Goal: Communication & Community: Answer question/provide support

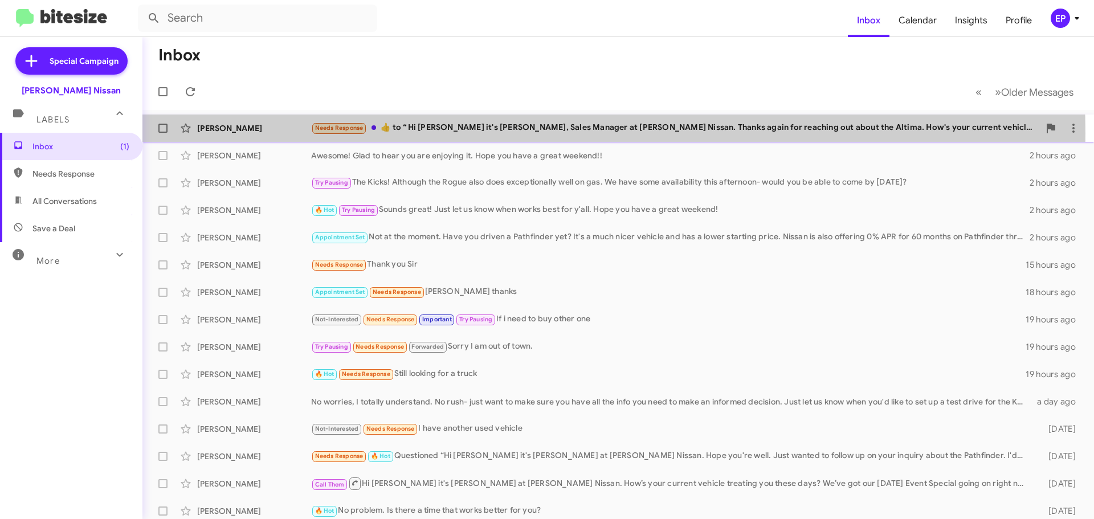
click at [431, 133] on div "Needs Response ​👍​ to “ Hi Chanka it's [PERSON_NAME], Sales Manager at [PERSON_…" at bounding box center [675, 127] width 728 height 13
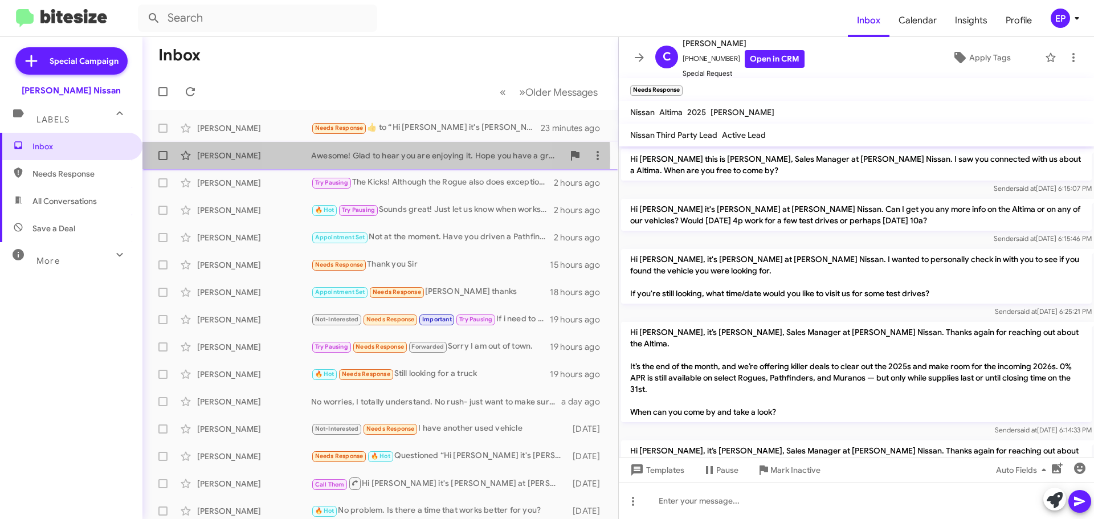
click at [363, 158] on div "Awesome! Glad to hear you are enjoying it. Hope you have a great weekend!!" at bounding box center [437, 155] width 252 height 11
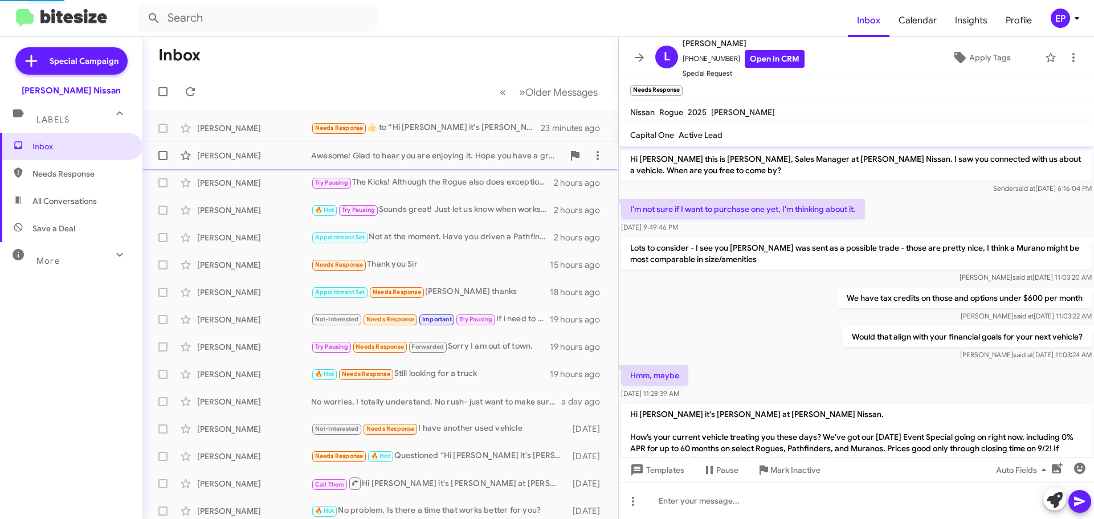
scroll to position [215, 0]
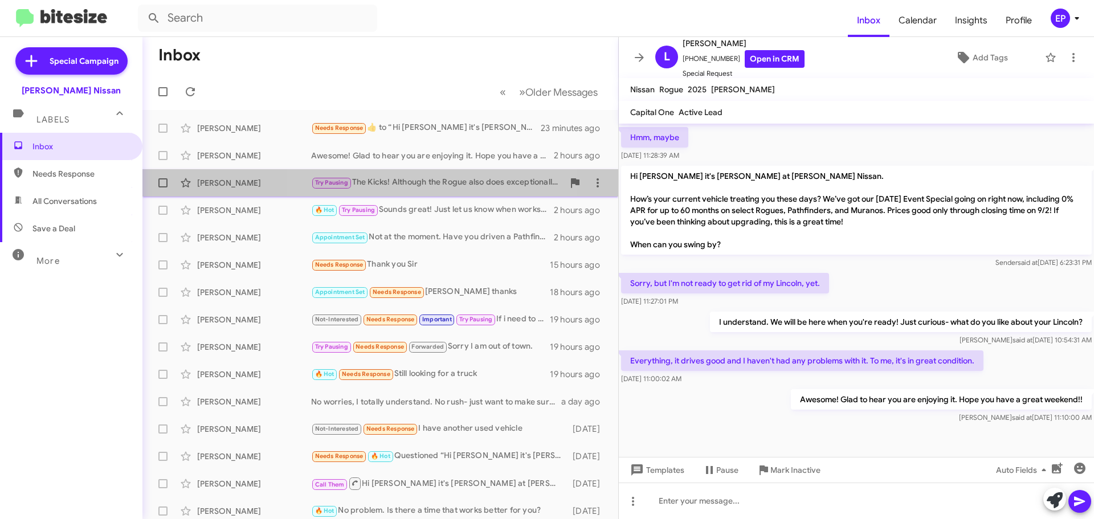
click at [443, 184] on div "Try Pausing The Kicks! Although the Rogue also does exceptionally well on gas. …" at bounding box center [437, 182] width 252 height 13
